Goal: Task Accomplishment & Management: Manage account settings

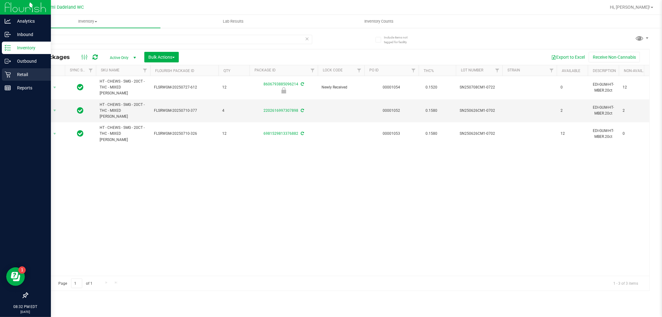
type input "mixed"
click at [23, 77] on p "Retail" at bounding box center [29, 74] width 37 height 7
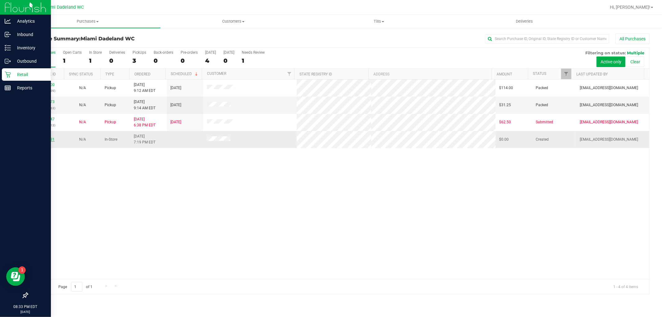
click at [47, 139] on link "11846931" at bounding box center [45, 139] width 17 height 4
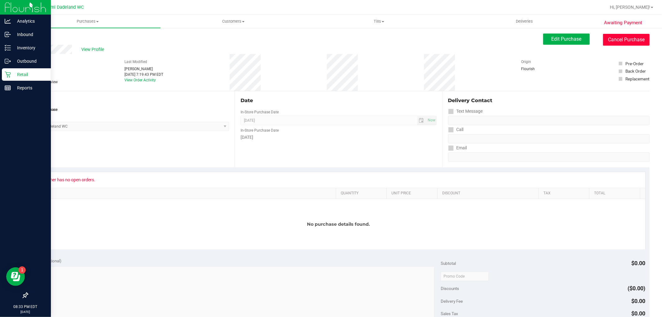
click at [617, 42] on button "Cancel Purchase" at bounding box center [626, 40] width 47 height 12
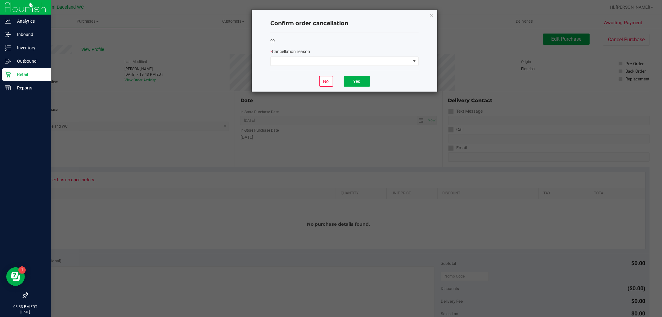
click at [391, 56] on div "* Cancellation reason" at bounding box center [344, 56] width 148 height 17
click at [393, 64] on span at bounding box center [341, 61] width 140 height 9
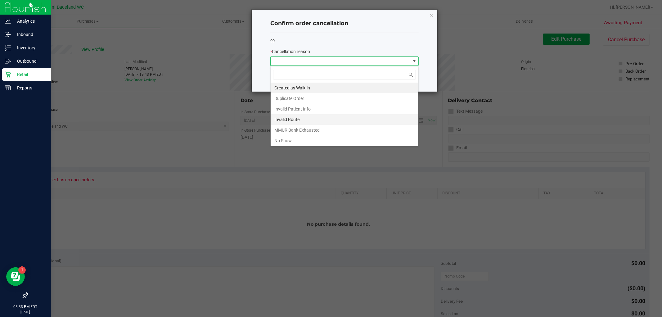
scroll to position [9, 148]
click at [304, 143] on li "No Show" at bounding box center [345, 140] width 148 height 11
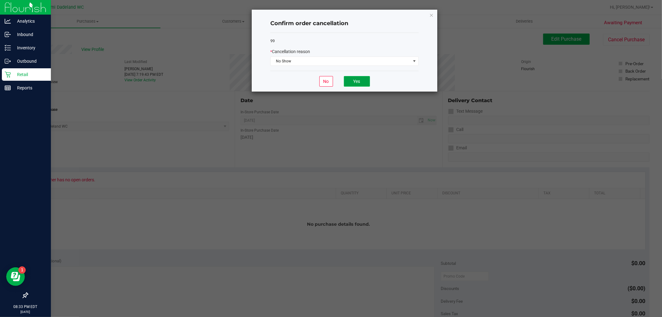
click at [368, 76] on button "Yes" at bounding box center [357, 81] width 26 height 11
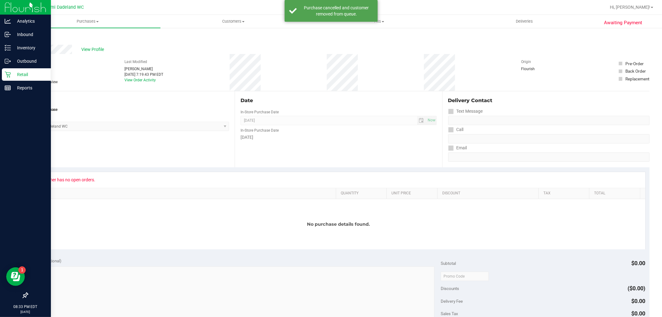
click at [14, 78] on p "Retail" at bounding box center [29, 74] width 37 height 7
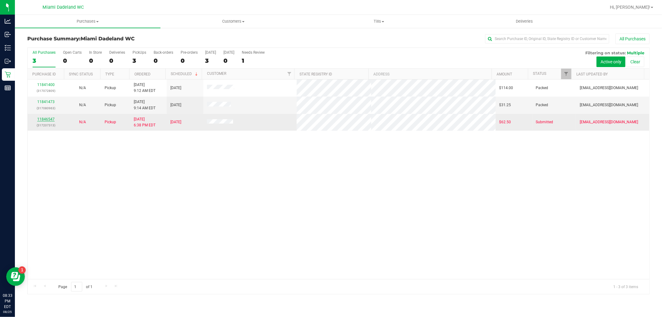
click at [45, 118] on link "11846547" at bounding box center [45, 119] width 17 height 4
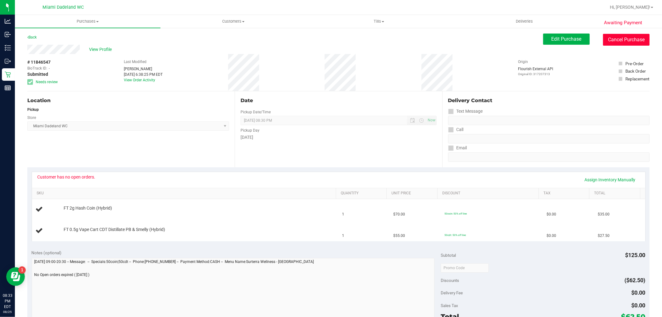
click at [615, 37] on button "Cancel Purchase" at bounding box center [626, 40] width 47 height 12
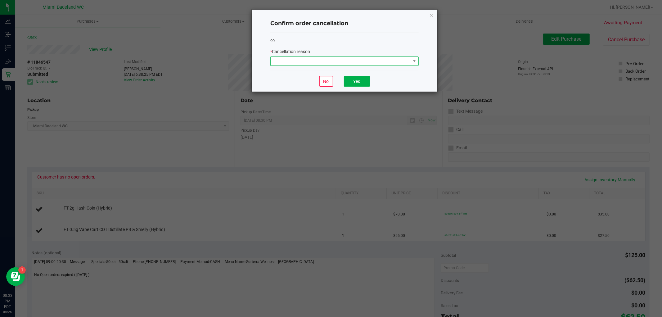
click at [367, 59] on span at bounding box center [341, 61] width 140 height 9
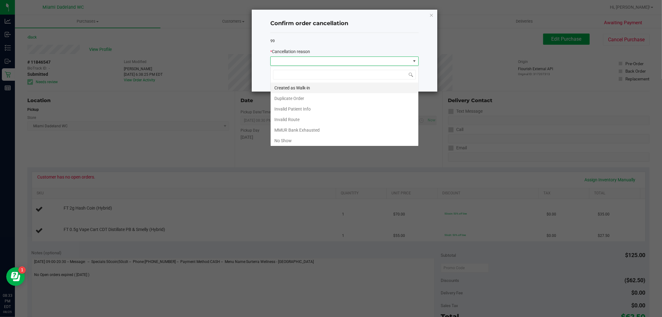
scroll to position [9, 148]
click at [328, 142] on li "No Show" at bounding box center [345, 140] width 148 height 11
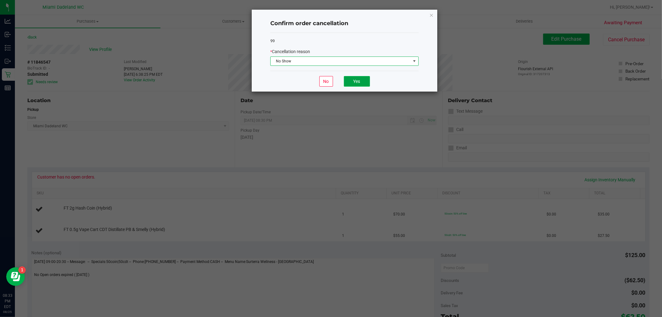
click at [349, 84] on button "Yes" at bounding box center [357, 81] width 26 height 11
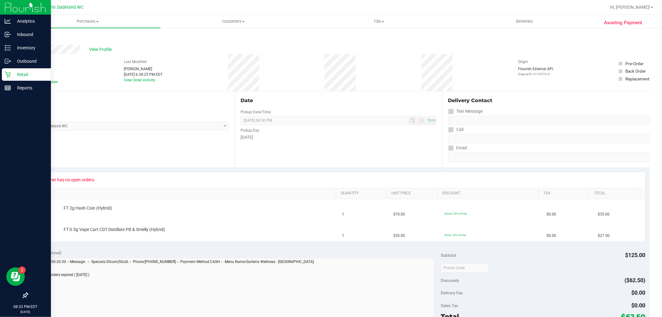
click at [25, 78] on div "Retail" at bounding box center [26, 74] width 49 height 12
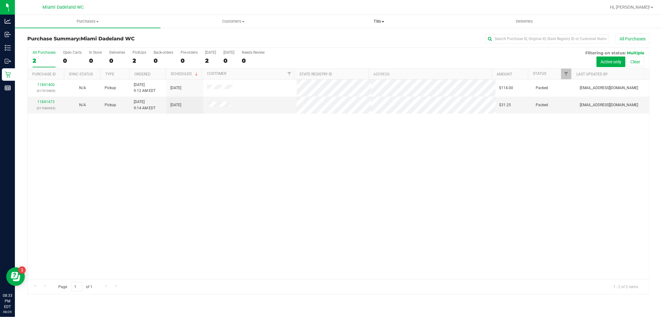
drag, startPoint x: 373, startPoint y: 20, endPoint x: 372, endPoint y: 29, distance: 8.4
click at [337, 27] on uib-tab-heading "Tills Manage tills Reconcile e-payments" at bounding box center [378, 21] width 145 height 12
click at [380, 21] on span "Tills" at bounding box center [379, 22] width 146 height 6
click at [367, 40] on li "Manage tills" at bounding box center [379, 37] width 146 height 7
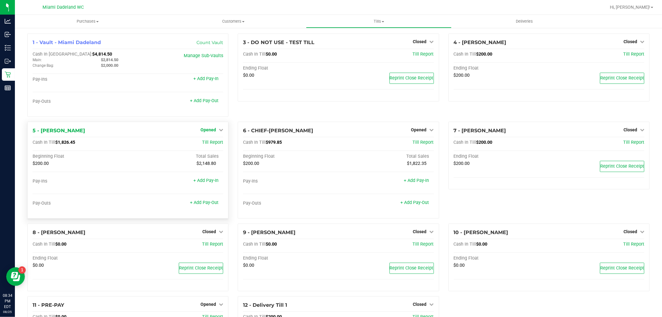
click at [212, 131] on span "Opened" at bounding box center [208, 129] width 16 height 5
click at [212, 143] on link "Close Till" at bounding box center [209, 142] width 17 height 5
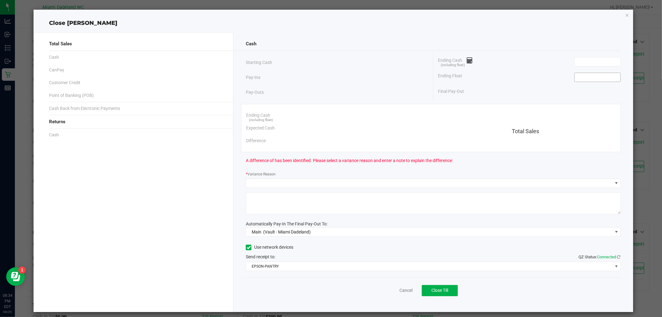
click at [595, 75] on input at bounding box center [598, 77] width 46 height 9
type input "$200.00"
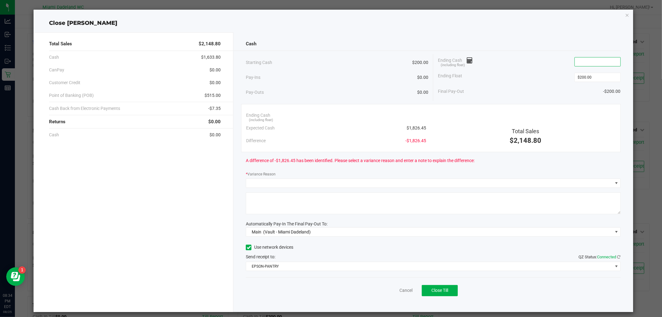
click at [590, 58] on input at bounding box center [598, 61] width 46 height 9
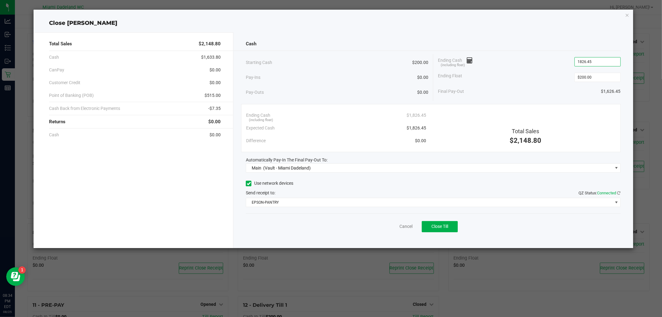
type input "$1,826.45"
click at [549, 70] on div "Ending Float $200.00" at bounding box center [529, 78] width 183 height 16
click at [340, 74] on div "Pay-Ins $0.00" at bounding box center [337, 77] width 182 height 13
click at [435, 226] on span "Close Till" at bounding box center [439, 226] width 17 height 5
click at [391, 227] on link "Dismiss" at bounding box center [392, 226] width 15 height 7
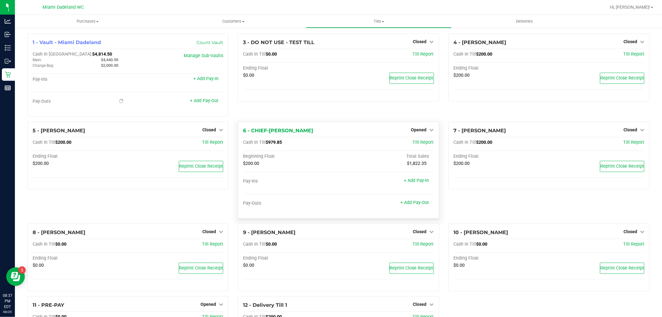
click at [417, 133] on div "Opened" at bounding box center [422, 129] width 23 height 7
click at [411, 130] on span "Opened" at bounding box center [419, 129] width 16 height 5
click at [406, 141] on div "Close Till" at bounding box center [420, 143] width 46 height 8
click at [416, 145] on link "Close Till" at bounding box center [419, 142] width 17 height 5
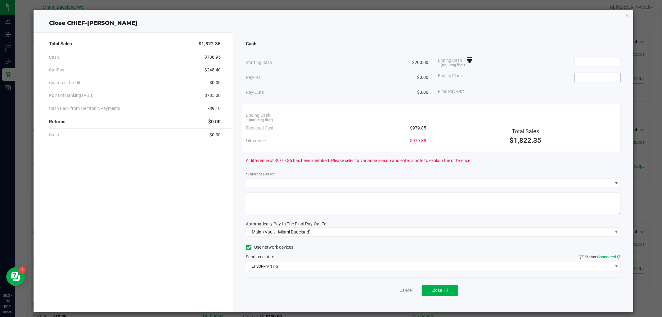
click at [593, 77] on input at bounding box center [598, 77] width 46 height 9
type input "$200.00"
click at [588, 61] on input at bounding box center [598, 61] width 46 height 9
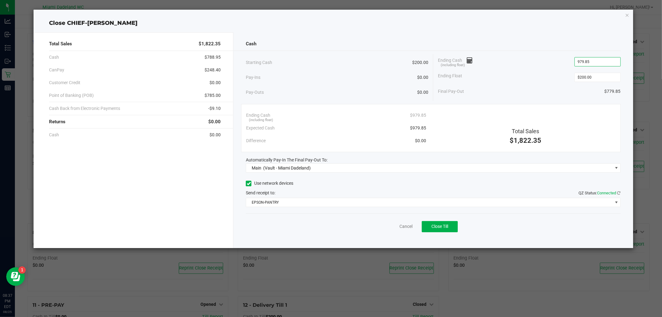
type input "$979.85"
click at [347, 73] on div "Pay-Ins $0.00" at bounding box center [337, 77] width 182 height 13
click at [447, 222] on button "Close Till" at bounding box center [440, 226] width 36 height 11
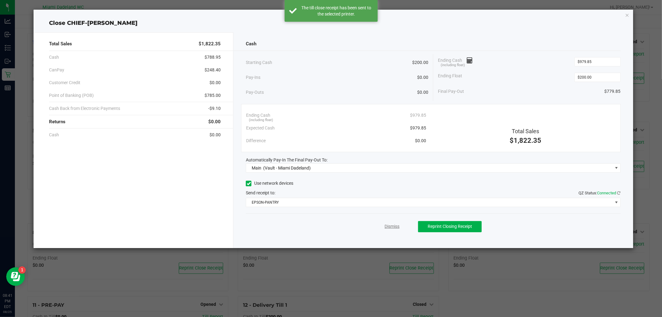
click at [397, 225] on link "Dismiss" at bounding box center [392, 226] width 15 height 7
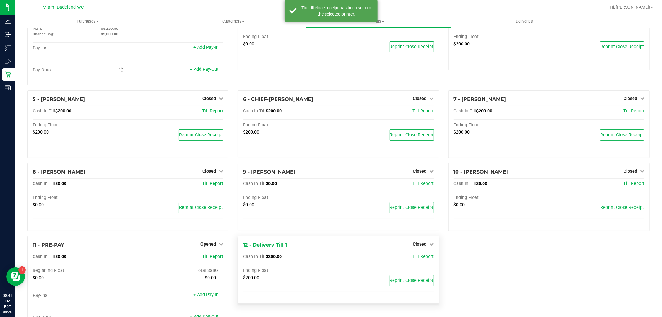
scroll to position [59, 0]
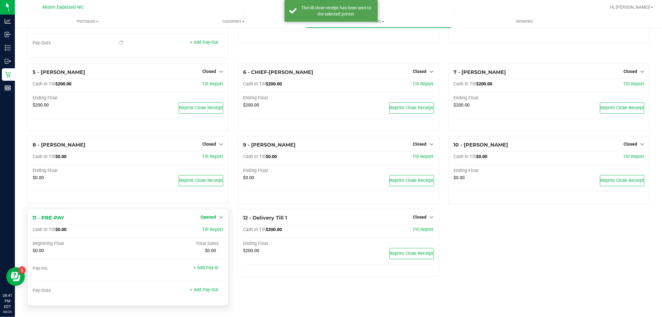
click at [215, 216] on link "Opened" at bounding box center [211, 216] width 23 height 5
click at [201, 228] on link "Close Till" at bounding box center [209, 229] width 17 height 5
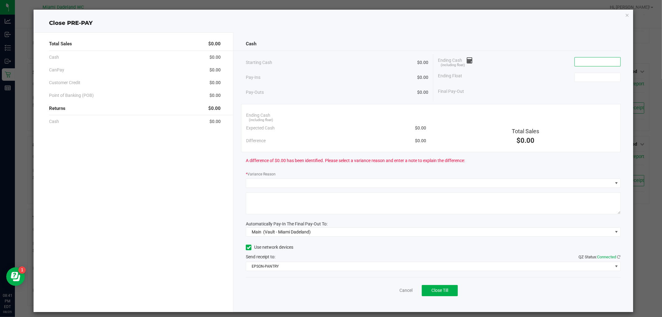
click at [580, 61] on input at bounding box center [598, 61] width 46 height 9
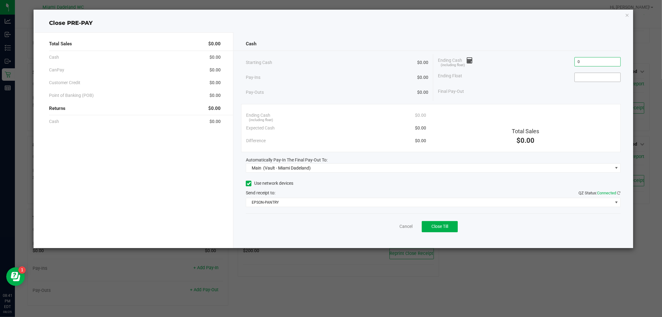
type input "$0.00"
click at [584, 74] on input at bounding box center [598, 77] width 46 height 9
type input "$0.00"
click at [469, 83] on div "Ending Float $0.00" at bounding box center [529, 78] width 183 height 16
click at [429, 231] on button "Close Till" at bounding box center [440, 226] width 36 height 11
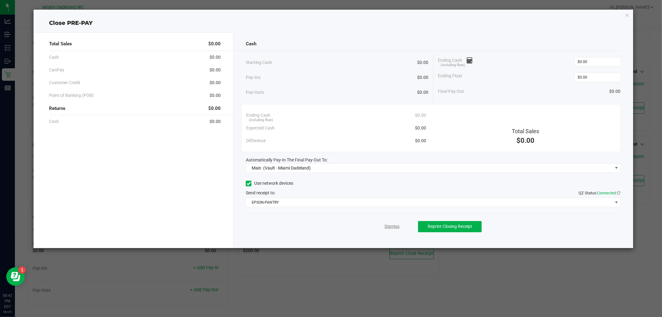
click at [394, 224] on link "Dismiss" at bounding box center [392, 226] width 15 height 7
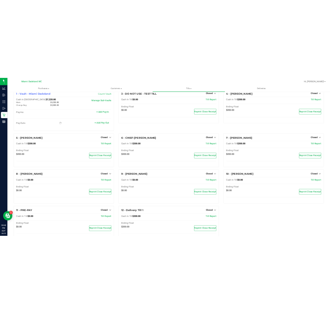
scroll to position [0, 0]
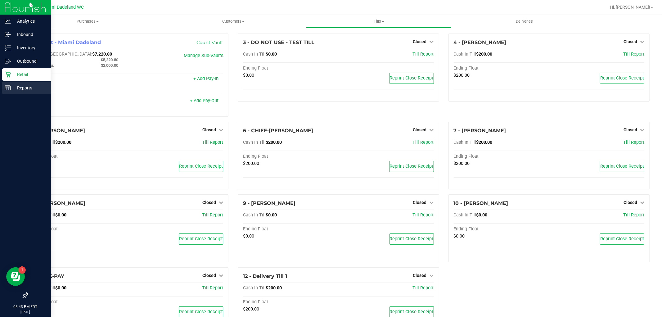
click at [11, 88] on p "Reports" at bounding box center [29, 87] width 37 height 7
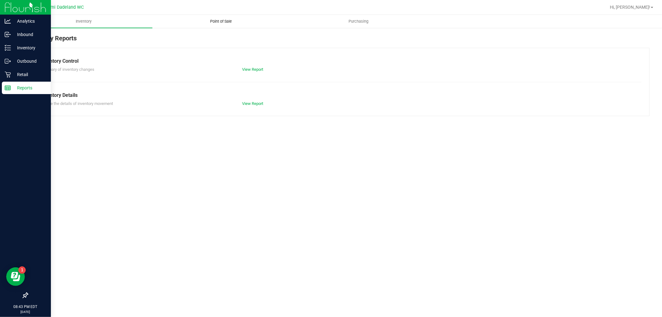
click at [224, 24] on span "Point of Sale" at bounding box center [221, 22] width 38 height 6
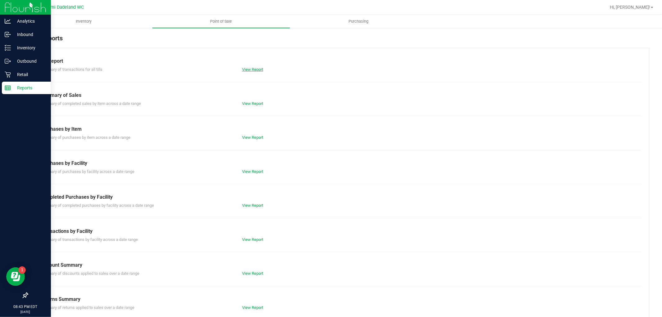
click at [256, 68] on link "View Report" at bounding box center [252, 69] width 21 height 5
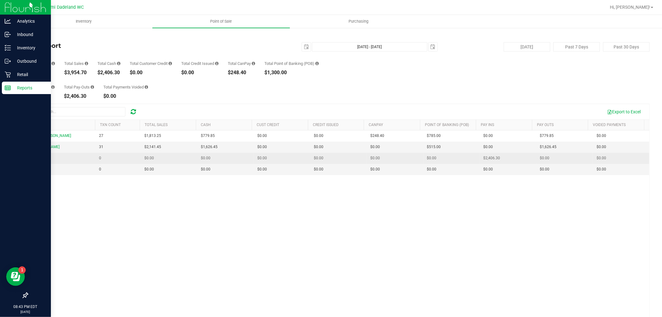
click at [33, 159] on span "Main" at bounding box center [35, 158] width 8 height 4
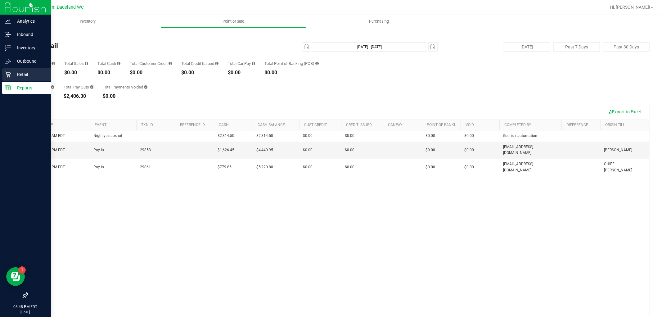
click at [11, 75] on p "Retail" at bounding box center [29, 74] width 37 height 7
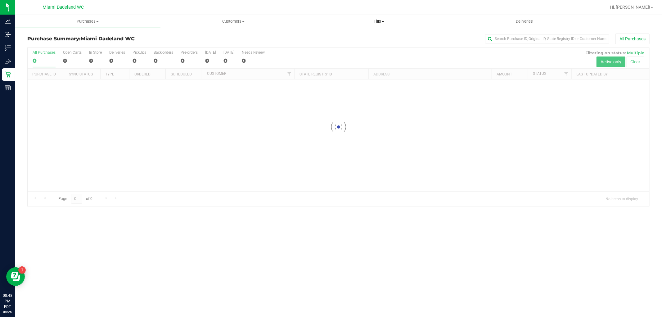
click at [385, 22] on span "Tills" at bounding box center [378, 22] width 145 height 6
click at [355, 45] on span "Reconcile e-payments" at bounding box center [337, 44] width 62 height 5
click at [340, 43] on span "Reconcile e-payments" at bounding box center [337, 44] width 62 height 5
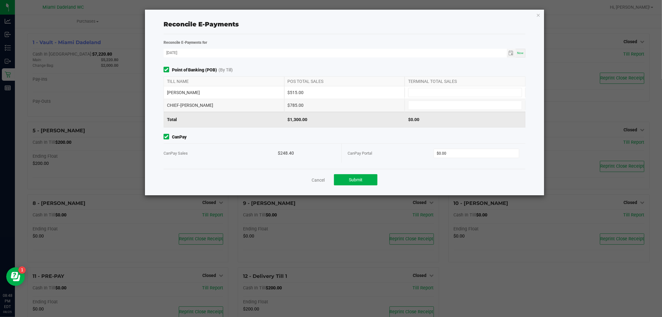
click at [443, 146] on div "CanPay Portal $0.00" at bounding box center [434, 153] width 172 height 19
click at [448, 148] on div "CanPay Portal $0.00" at bounding box center [434, 153] width 172 height 19
click at [457, 158] on div "CanPay Portal $0.00" at bounding box center [434, 153] width 172 height 19
click at [455, 151] on input "0" at bounding box center [476, 153] width 85 height 9
type input "$248.40"
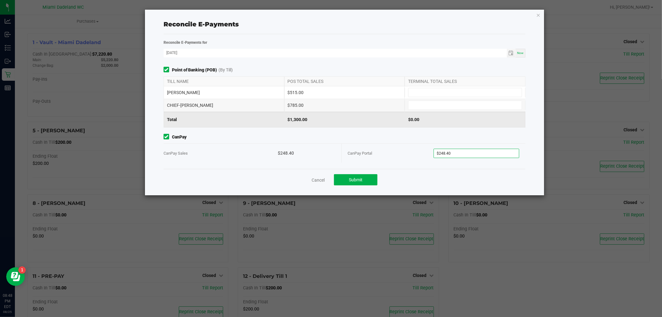
click at [346, 136] on span "CanPay" at bounding box center [345, 137] width 362 height 7
click at [446, 106] on input at bounding box center [464, 105] width 113 height 9
type input "$785.00"
click at [413, 94] on input at bounding box center [464, 92] width 113 height 9
type input "$515.00"
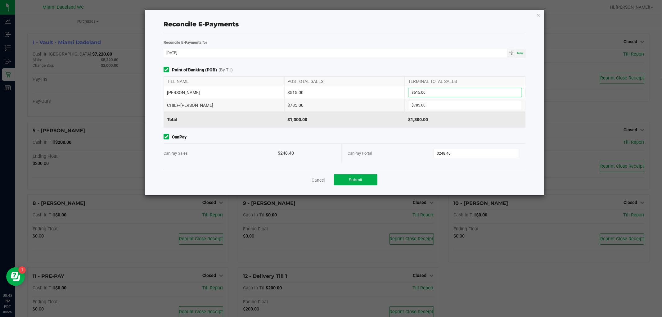
click at [385, 136] on span "CanPay" at bounding box center [345, 137] width 362 height 7
click at [361, 179] on span "Submit" at bounding box center [356, 179] width 14 height 5
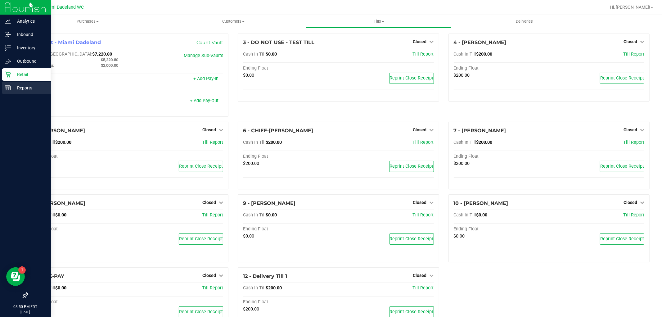
click at [12, 85] on p "Reports" at bounding box center [29, 87] width 37 height 7
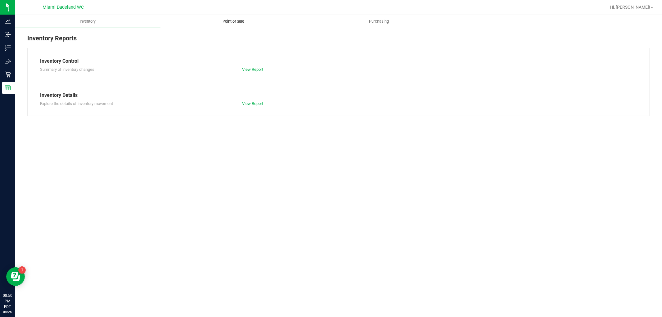
click at [253, 22] on uib-tab-heading "Point of Sale" at bounding box center [233, 21] width 145 height 12
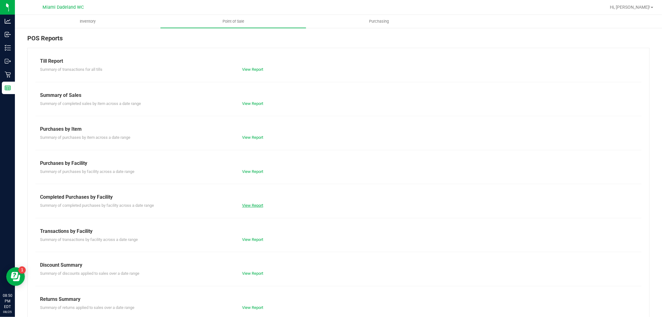
click at [256, 206] on link "View Report" at bounding box center [252, 205] width 21 height 5
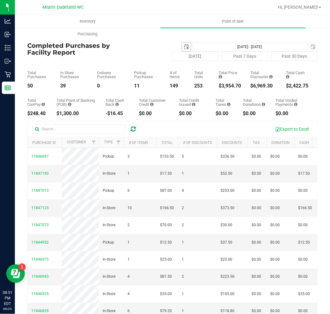
click at [184, 47] on span "select" at bounding box center [186, 46] width 5 height 5
click at [184, 44] on span "select" at bounding box center [186, 46] width 5 height 5
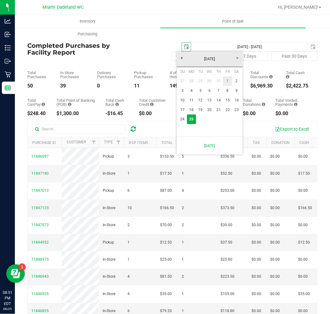
click at [230, 82] on link "1" at bounding box center [227, 81] width 9 height 10
type input "2025-08-01"
type input "Aug 1, 2025 - Aug 25, 2025"
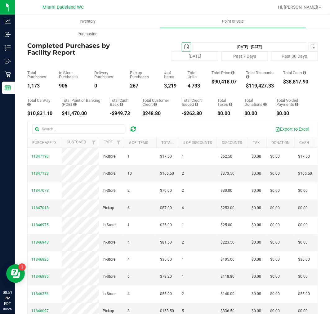
click at [184, 48] on span "select" at bounding box center [186, 46] width 5 height 5
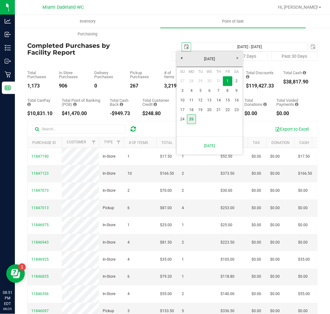
click at [193, 116] on link "25" at bounding box center [191, 120] width 9 height 10
type input "2025-08-25"
type input "Aug 25, 2025 - Aug 25, 2025"
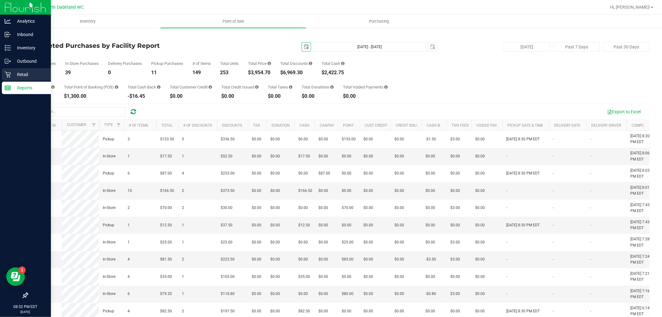
click at [17, 80] on div "Retail" at bounding box center [26, 74] width 49 height 12
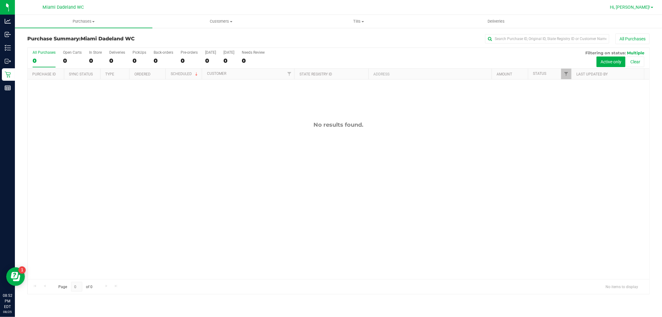
click at [649, 8] on span "Hi, [PERSON_NAME]!" at bounding box center [630, 7] width 40 height 5
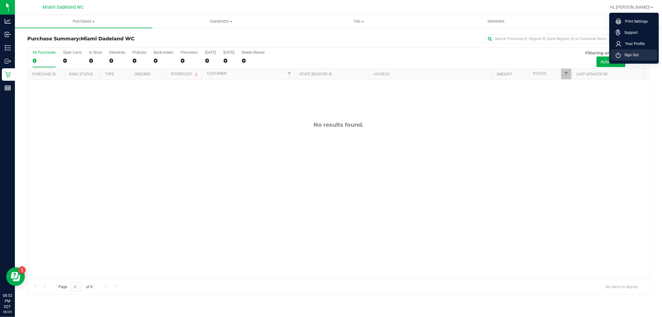
click at [635, 52] on span "Sign Out" at bounding box center [630, 55] width 18 height 6
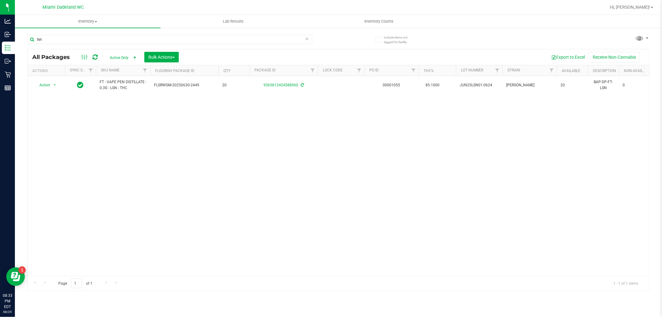
click at [308, 40] on icon at bounding box center [307, 38] width 4 height 7
